Goal: Information Seeking & Learning: Understand process/instructions

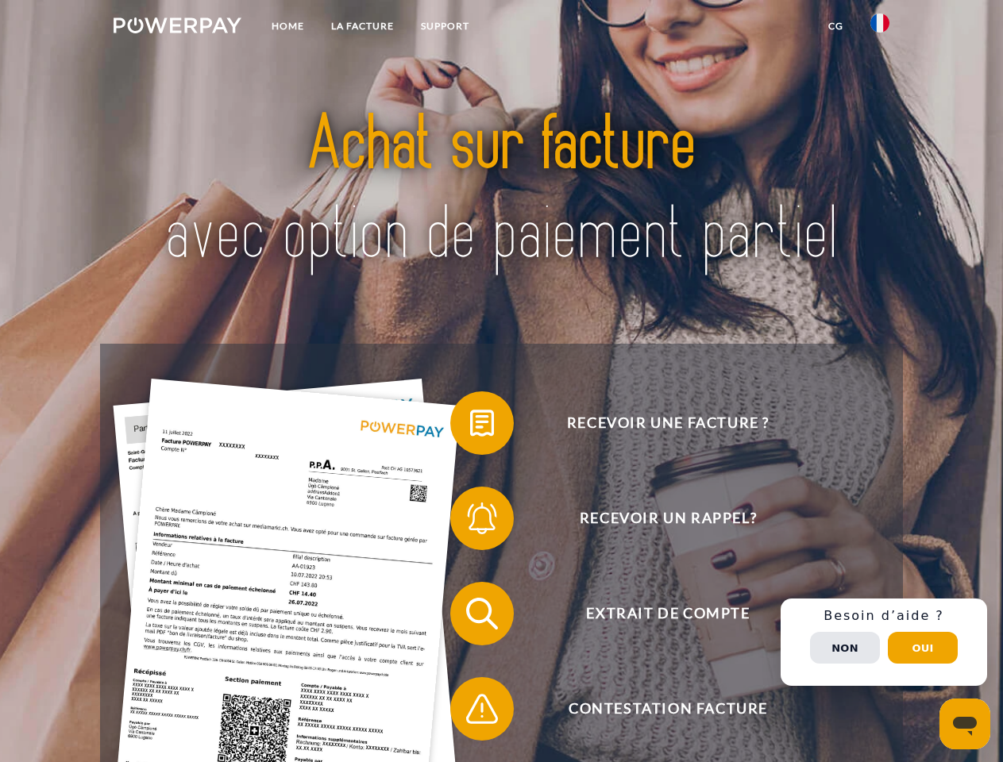
click at [177, 28] on img at bounding box center [178, 25] width 128 height 16
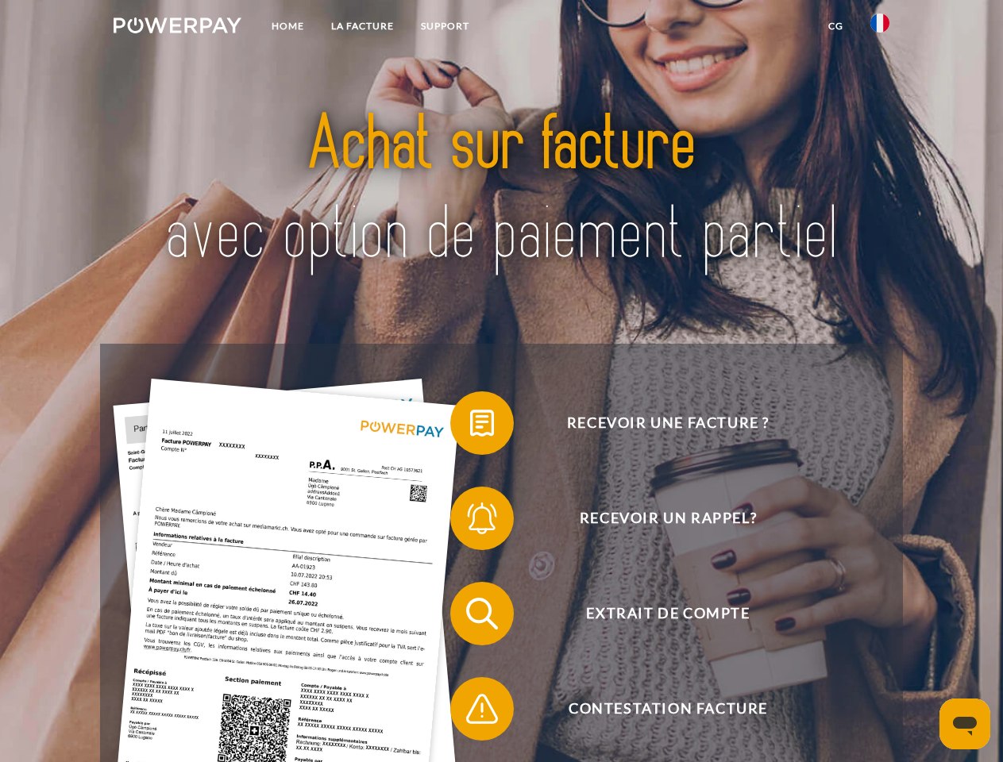
click at [880, 28] on img at bounding box center [879, 22] width 19 height 19
click at [835, 26] on link "CG" at bounding box center [836, 26] width 42 height 29
click at [470, 426] on span at bounding box center [457, 423] width 79 height 79
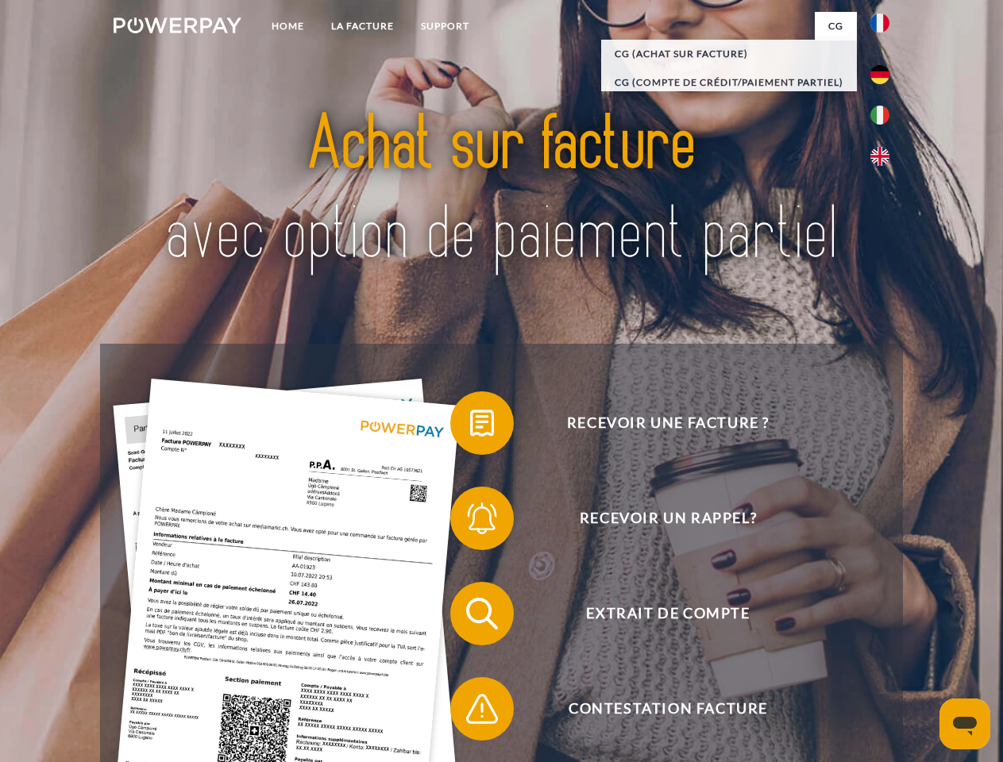
click at [470, 522] on div "Recevoir une facture ? Recevoir un rappel? Extrait de compte retour" at bounding box center [501, 661] width 802 height 635
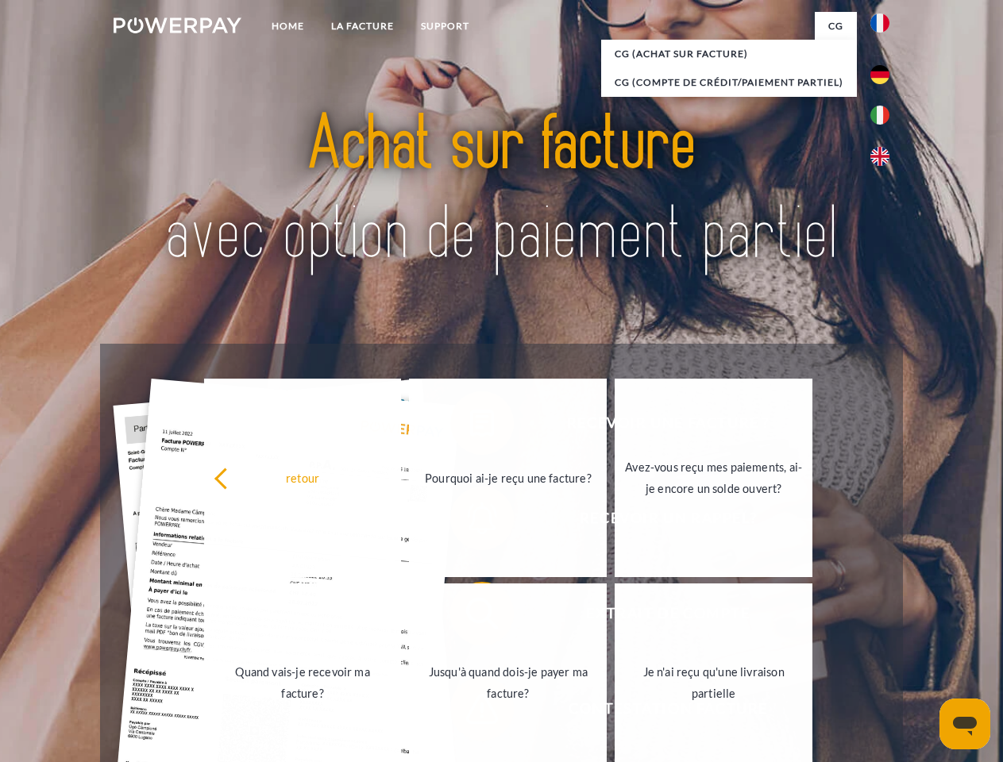
click at [470, 617] on link "Jusqu'à quand dois-je payer ma facture?" at bounding box center [508, 683] width 198 height 199
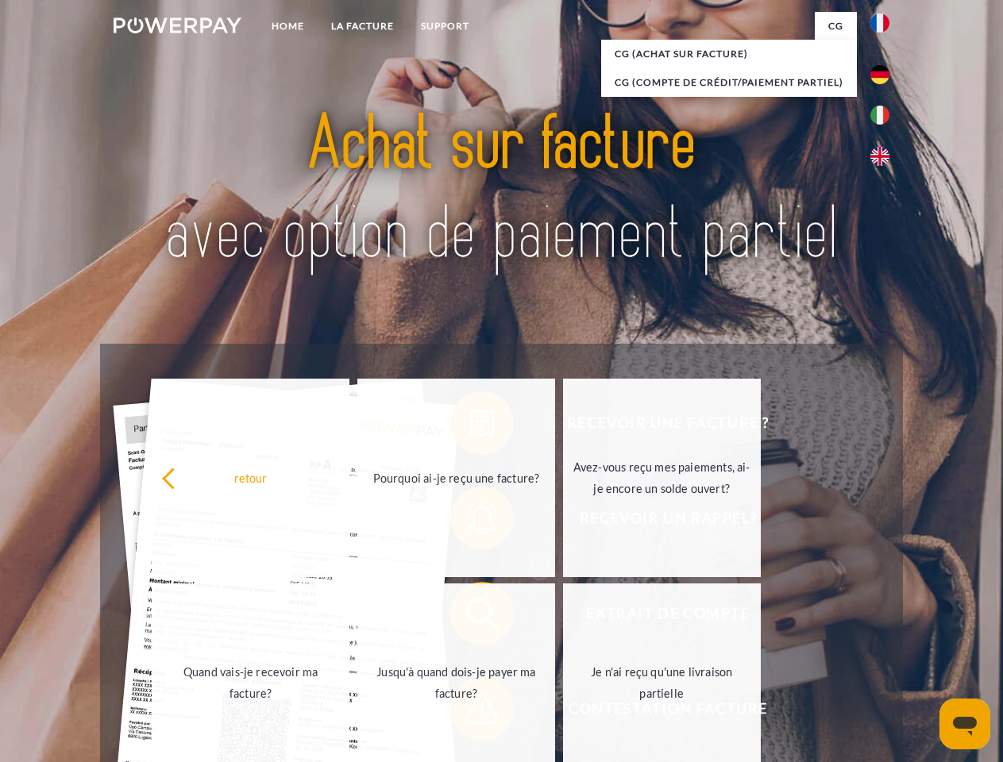
click at [470, 712] on span at bounding box center [457, 708] width 79 height 79
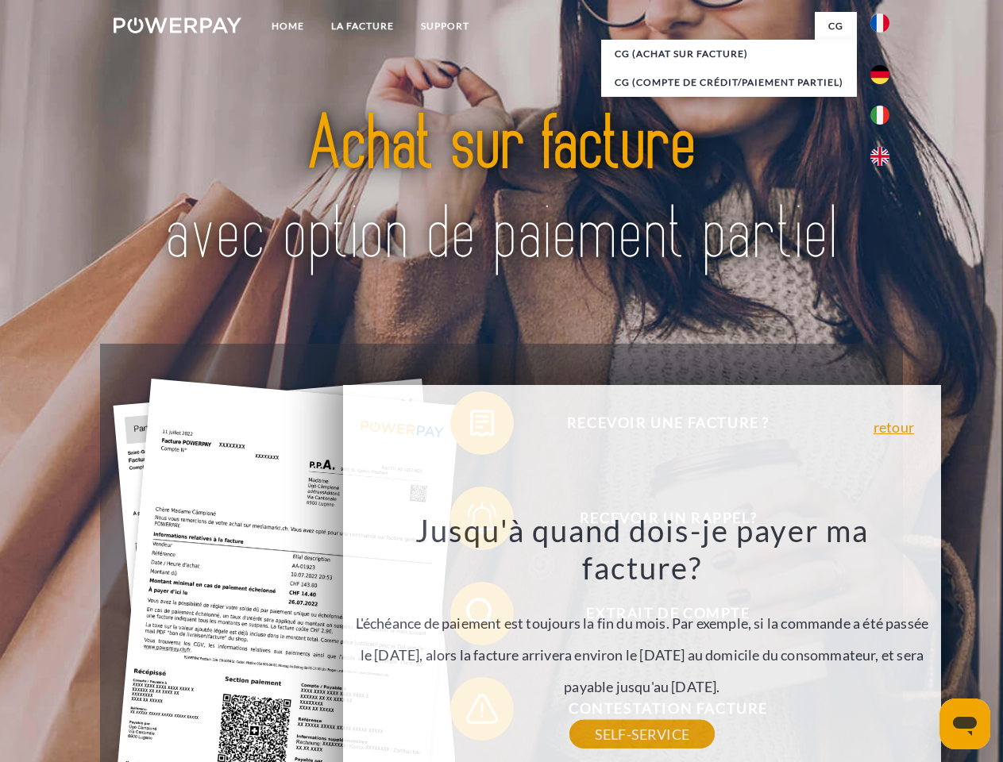
click at [884, 642] on div "Recevoir une facture ? Recevoir un rappel? Extrait de compte retour" at bounding box center [501, 661] width 802 height 635
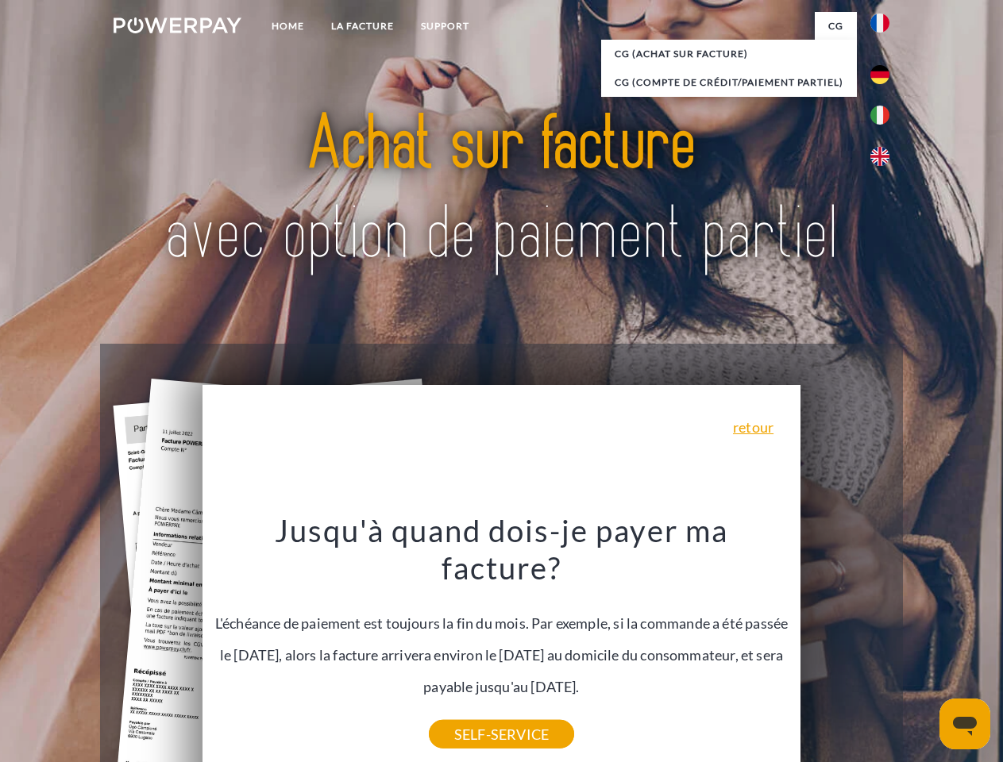
click at [845, 646] on span "Extrait de compte" at bounding box center [667, 614] width 389 height 64
click at [923, 648] on header "Home LA FACTURE Support" at bounding box center [501, 548] width 1003 height 1097
